Goal: Task Accomplishment & Management: Use online tool/utility

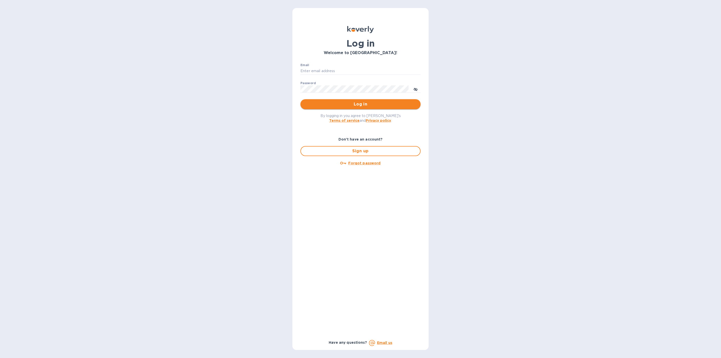
type input "[EMAIL_ADDRESS][DOMAIN_NAME]"
click at [331, 107] on button "Log in" at bounding box center [361, 104] width 120 height 10
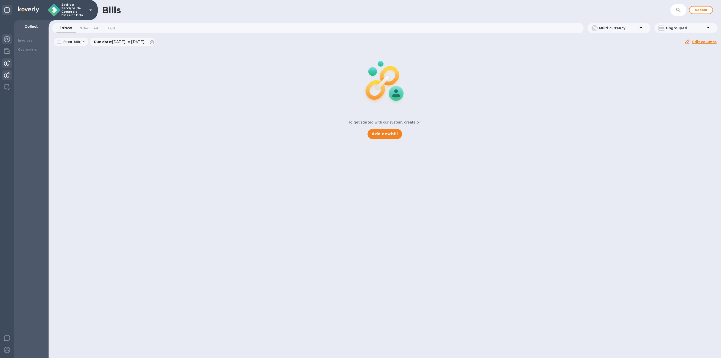
click at [3, 41] on div at bounding box center [7, 39] width 10 height 11
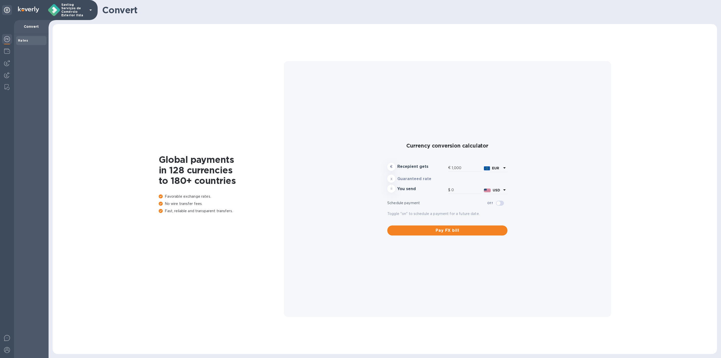
type input "1,178.68"
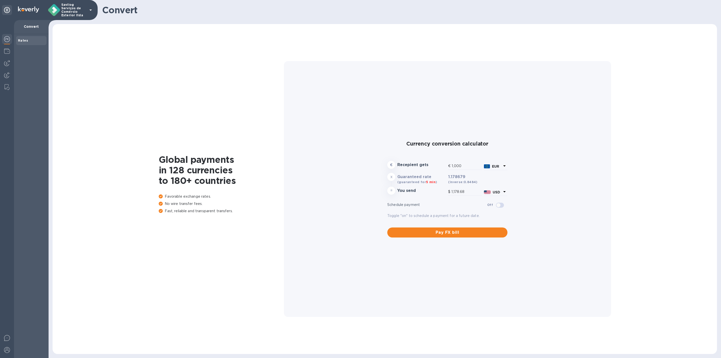
drag, startPoint x: 3, startPoint y: 41, endPoint x: 3, endPoint y: 45, distance: 4.5
click at [3, 41] on div at bounding box center [7, 39] width 10 height 11
click at [3, 48] on div at bounding box center [7, 51] width 10 height 11
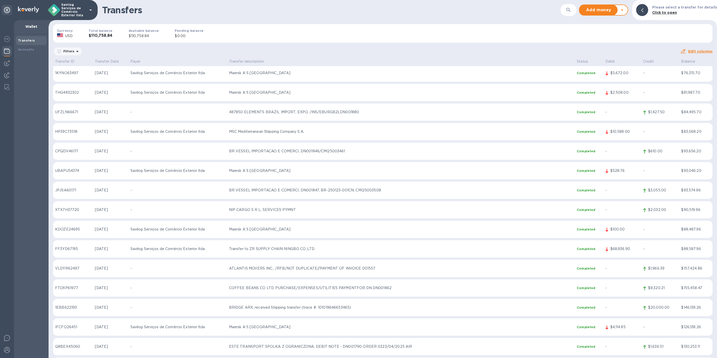
scroll to position [1700, 0]
